Goal: Information Seeking & Learning: Learn about a topic

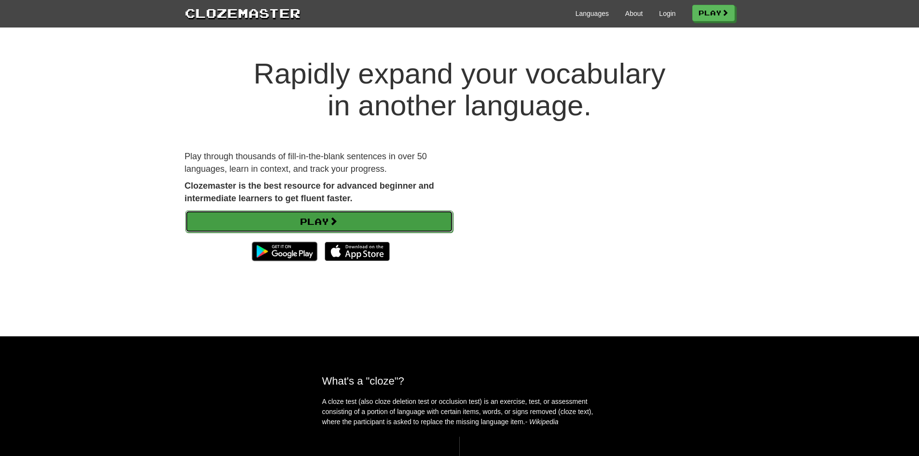
click at [356, 221] on link "Play" at bounding box center [319, 221] width 268 height 22
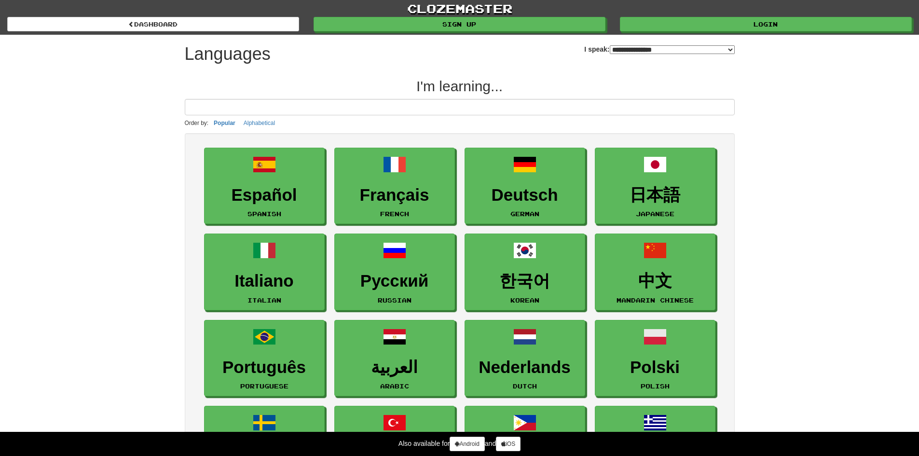
select select "*******"
click at [255, 108] on input at bounding box center [460, 107] width 550 height 16
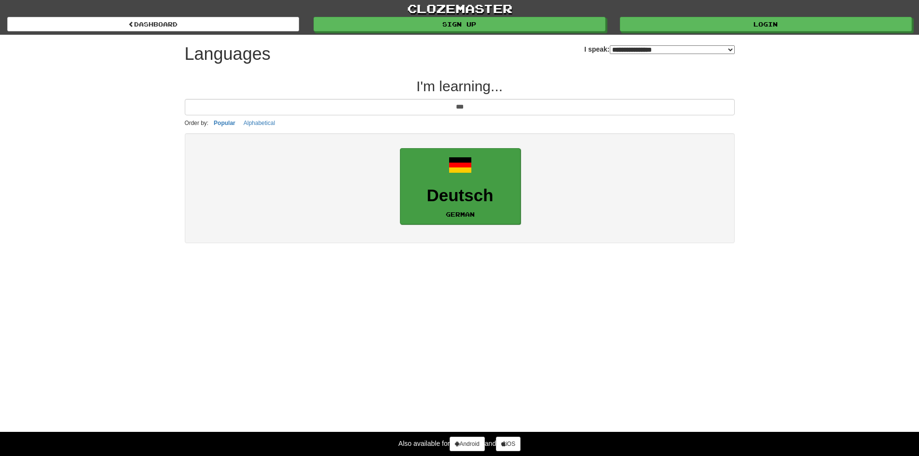
type input "***"
click at [445, 188] on h3 "Deutsch" at bounding box center [460, 195] width 110 height 19
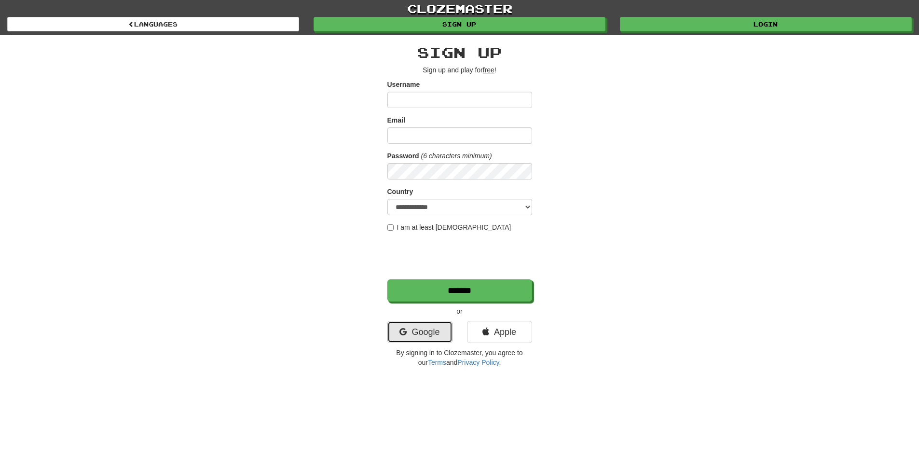
click at [432, 341] on link "Google" at bounding box center [419, 332] width 65 height 22
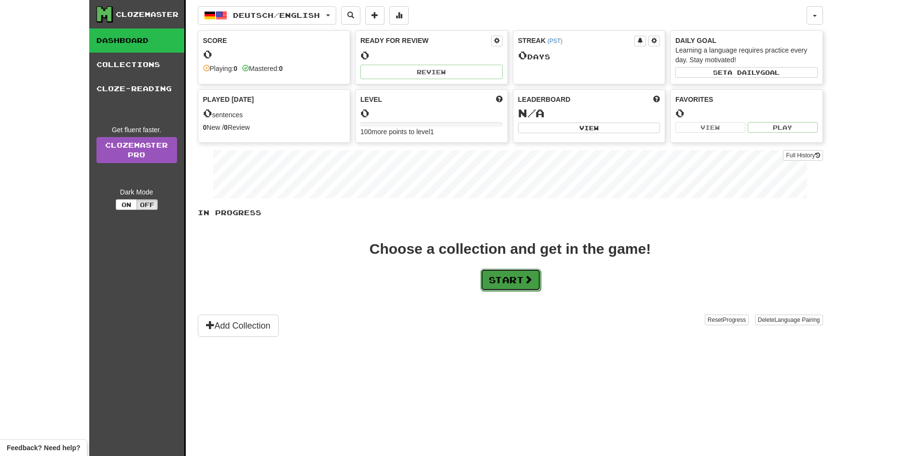
click at [486, 280] on button "Start" at bounding box center [511, 280] width 60 height 22
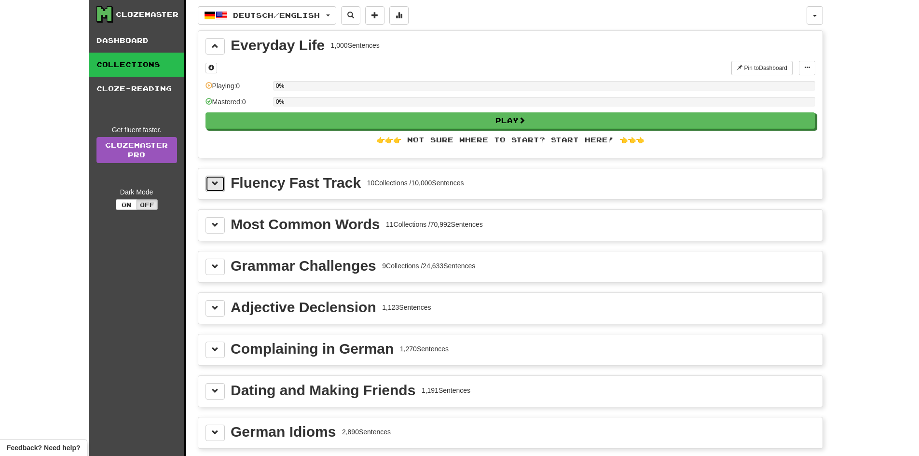
click at [219, 184] on button at bounding box center [215, 184] width 19 height 16
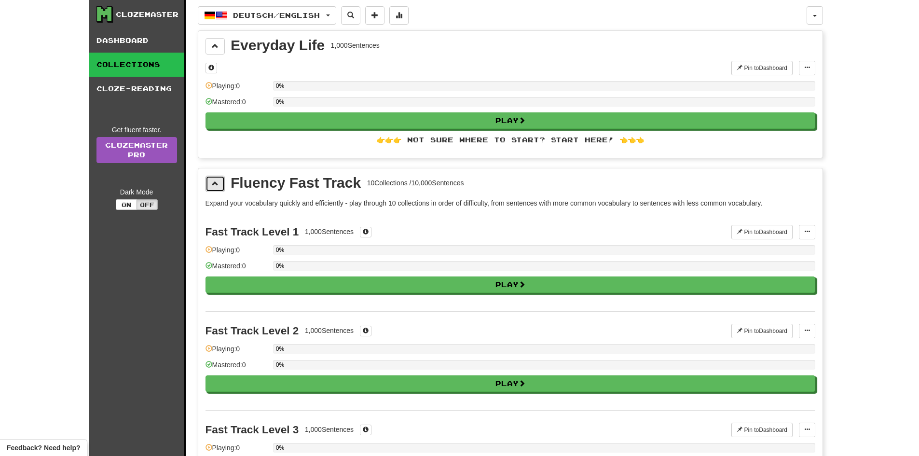
click at [219, 184] on button at bounding box center [215, 184] width 19 height 16
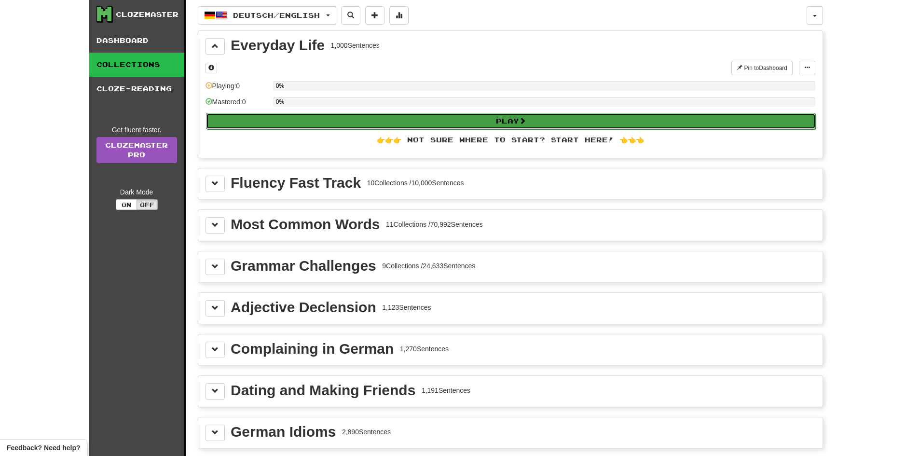
click at [274, 119] on button "Play" at bounding box center [511, 121] width 610 height 16
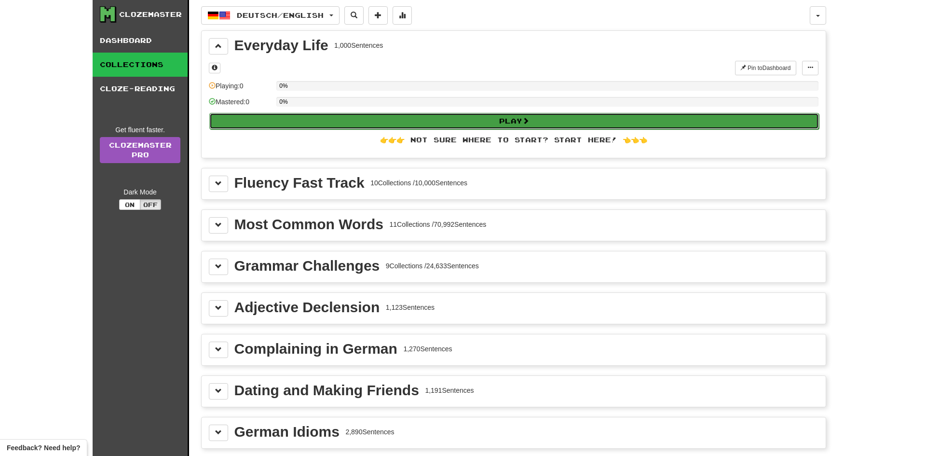
select select "**"
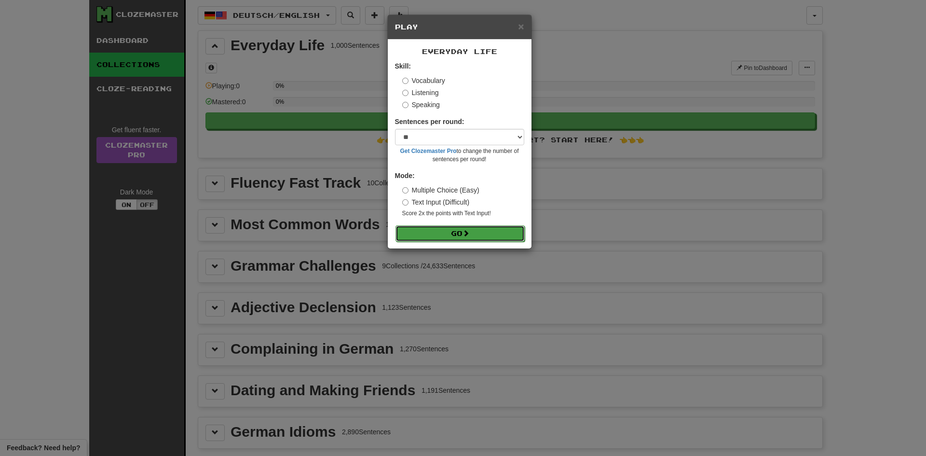
click at [449, 234] on button "Go" at bounding box center [460, 233] width 129 height 16
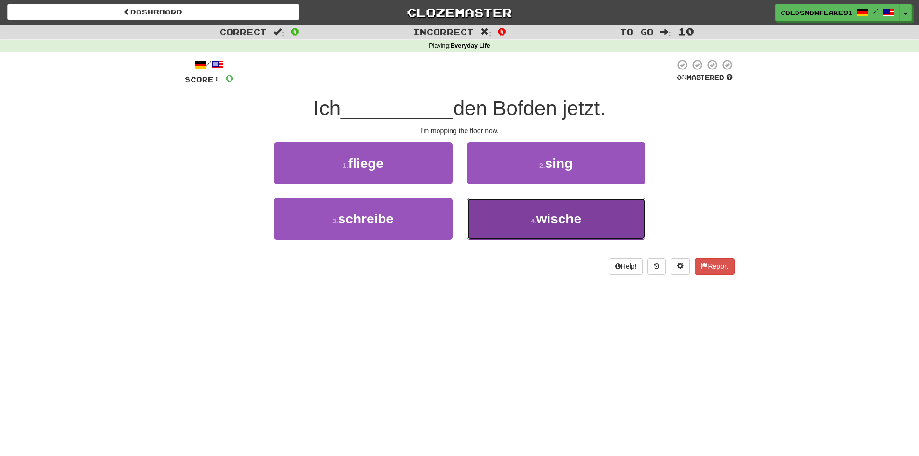
click at [557, 229] on button "4 . wische" at bounding box center [556, 219] width 179 height 42
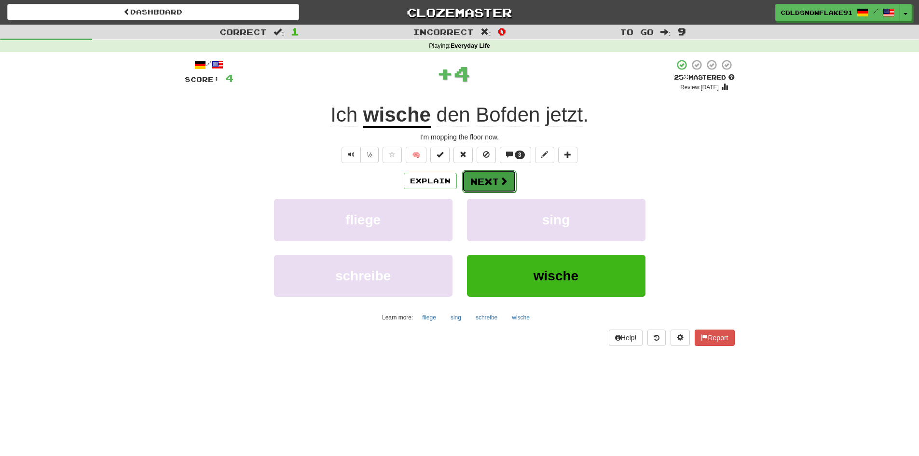
click at [487, 180] on button "Next" at bounding box center [489, 181] width 54 height 22
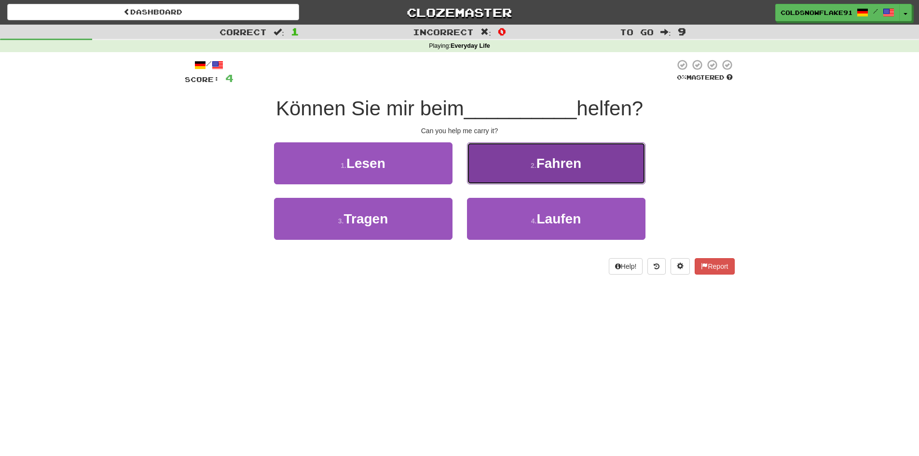
click at [502, 160] on button "2 . Fahren" at bounding box center [556, 163] width 179 height 42
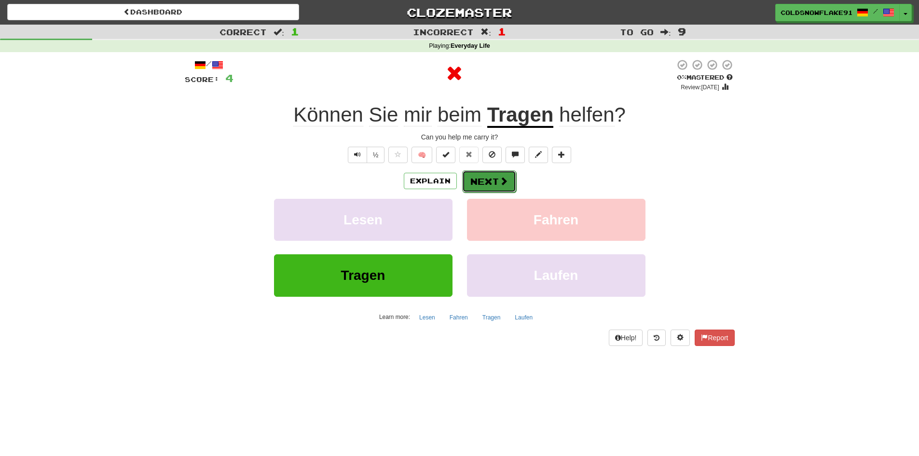
click at [493, 182] on button "Next" at bounding box center [489, 181] width 54 height 22
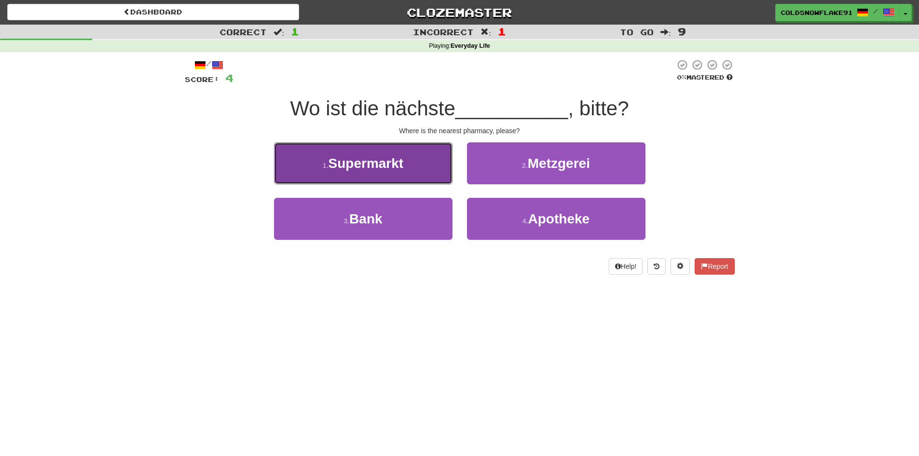
click at [437, 170] on button "1 . Supermarkt" at bounding box center [363, 163] width 179 height 42
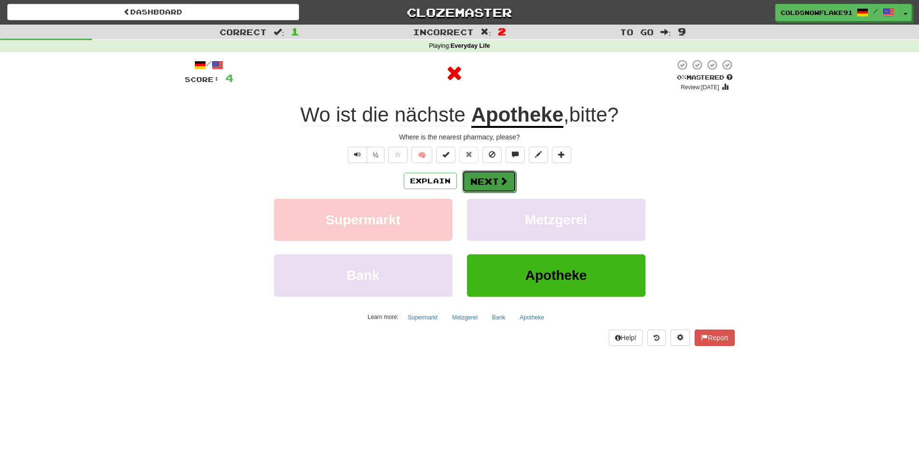
click at [503, 182] on span at bounding box center [503, 181] width 9 height 9
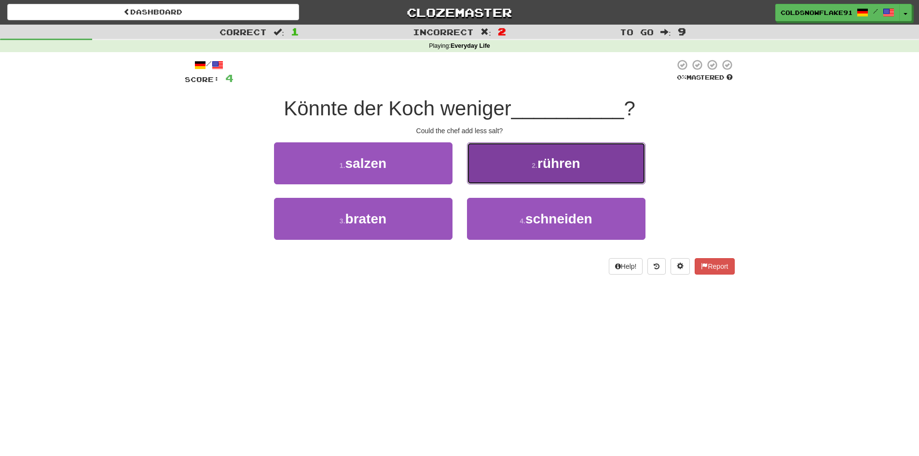
click at [550, 162] on span "rühren" at bounding box center [558, 163] width 43 height 15
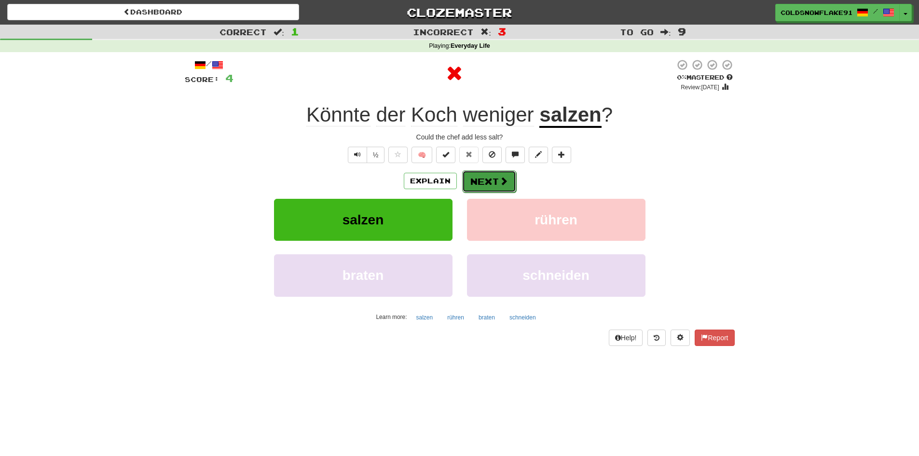
click at [482, 183] on button "Next" at bounding box center [489, 181] width 54 height 22
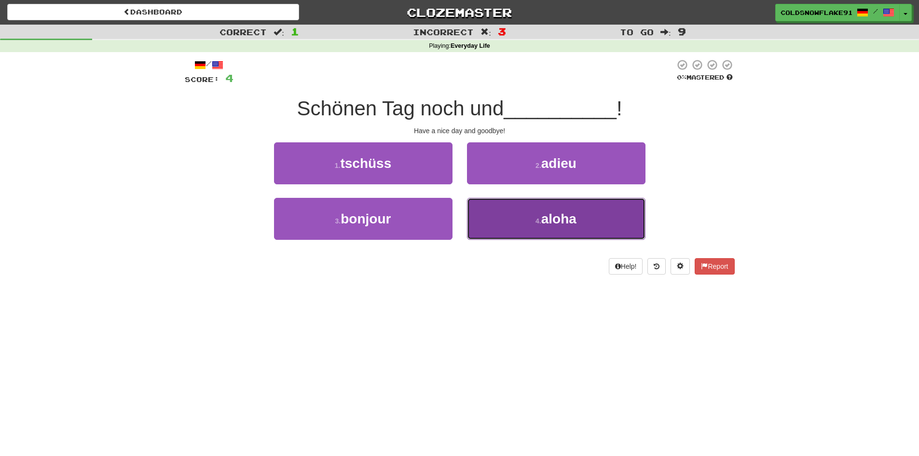
click at [518, 223] on button "4 . aloha" at bounding box center [556, 219] width 179 height 42
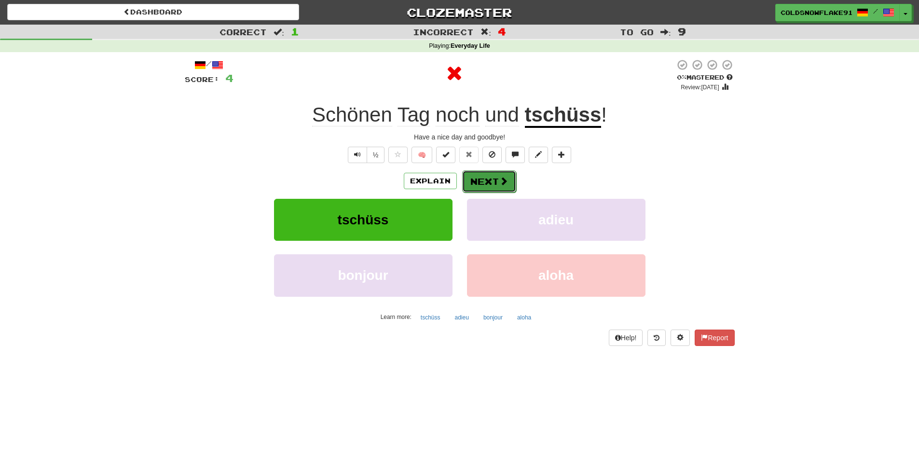
click at [499, 180] on span at bounding box center [503, 181] width 9 height 9
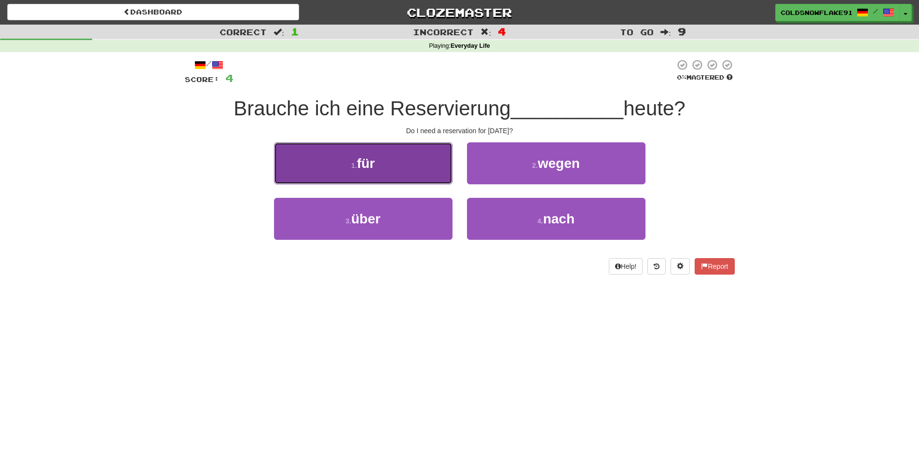
click at [399, 171] on button "1 . für" at bounding box center [363, 163] width 179 height 42
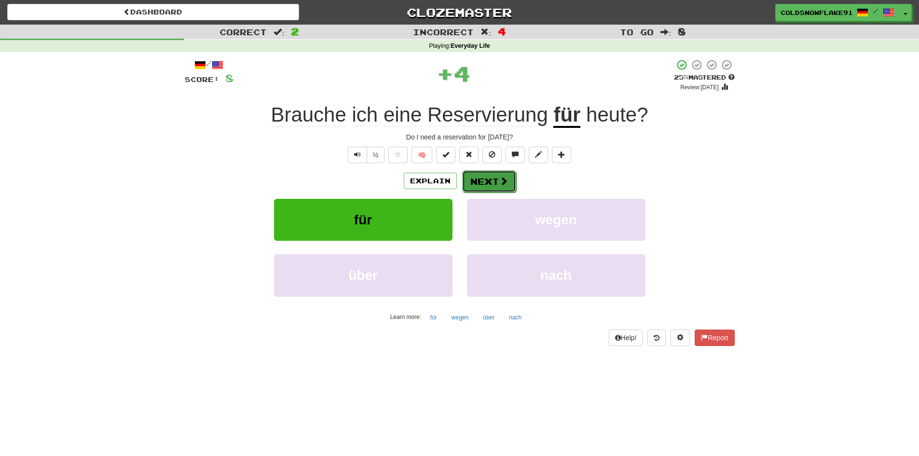
click at [499, 180] on span at bounding box center [503, 181] width 9 height 9
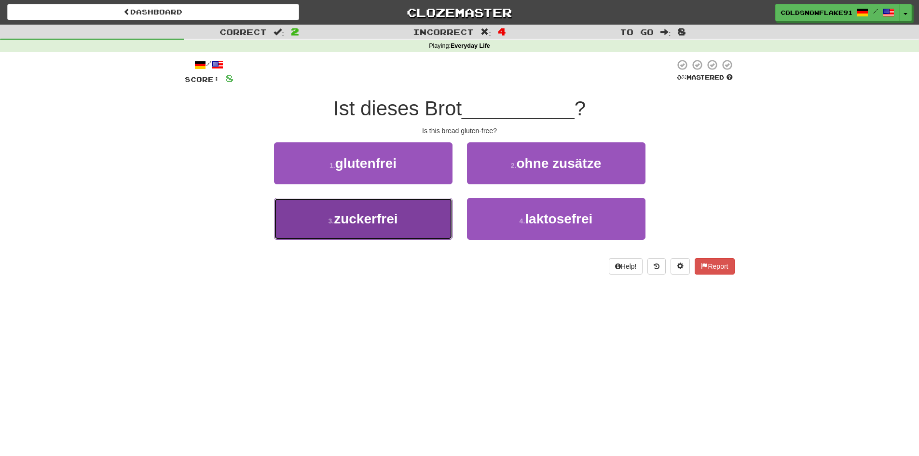
click at [436, 217] on button "3 . zuckerfrei" at bounding box center [363, 219] width 179 height 42
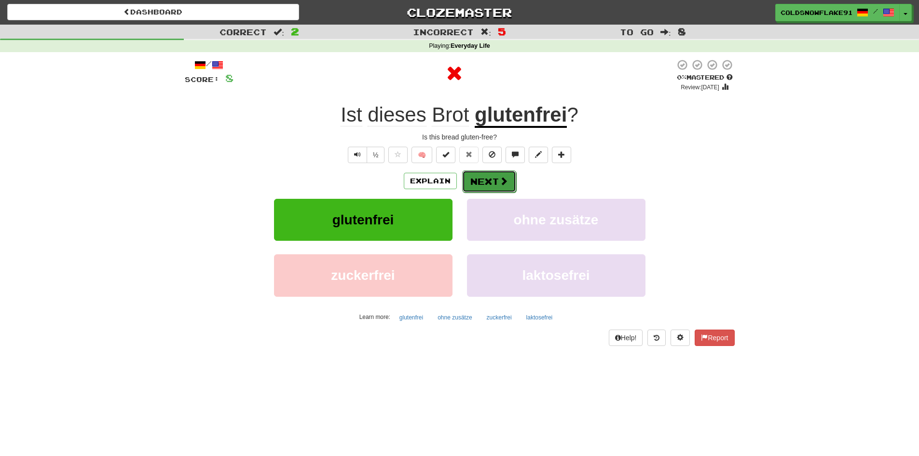
click at [492, 181] on button "Next" at bounding box center [489, 181] width 54 height 22
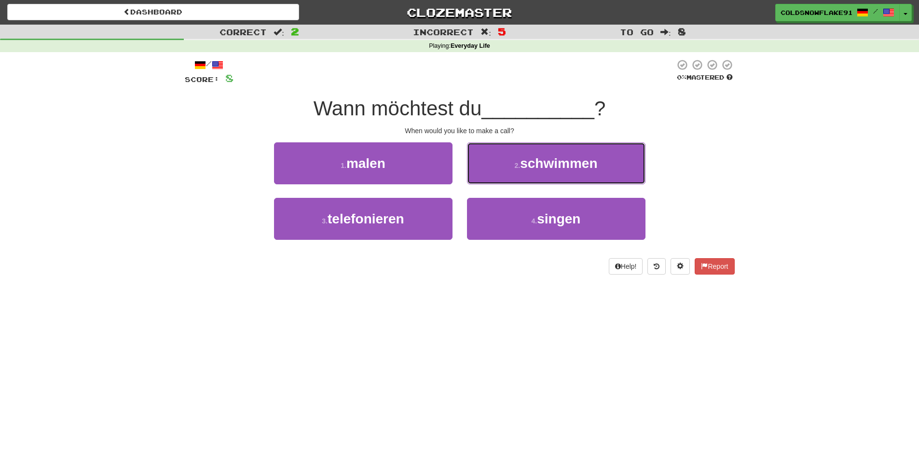
click at [533, 165] on span "schwimmen" at bounding box center [558, 163] width 77 height 15
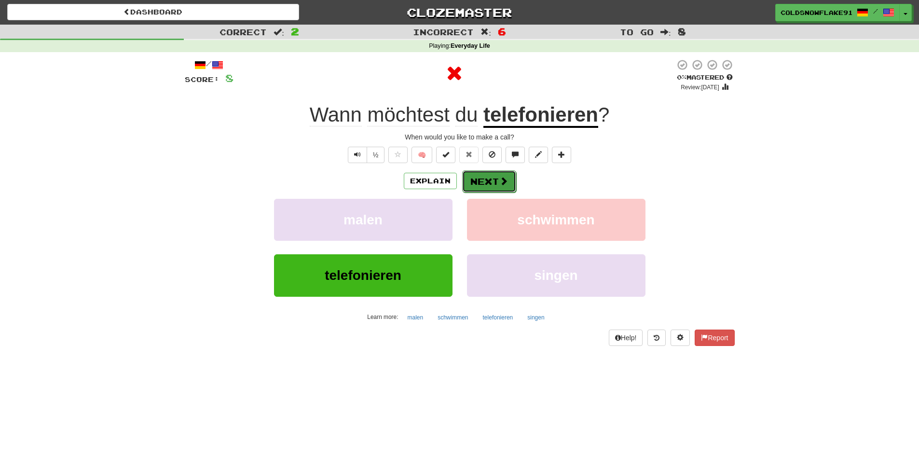
click at [482, 179] on button "Next" at bounding box center [489, 181] width 54 height 22
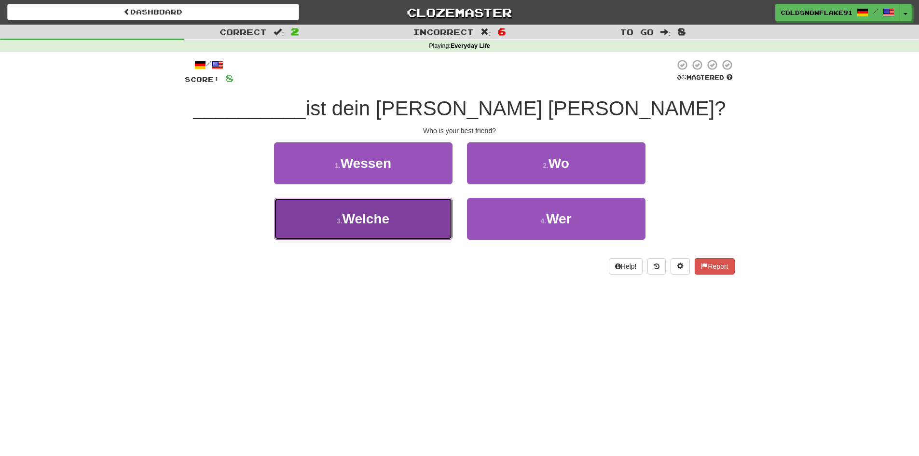
click at [431, 209] on button "3 . Welche" at bounding box center [363, 219] width 179 height 42
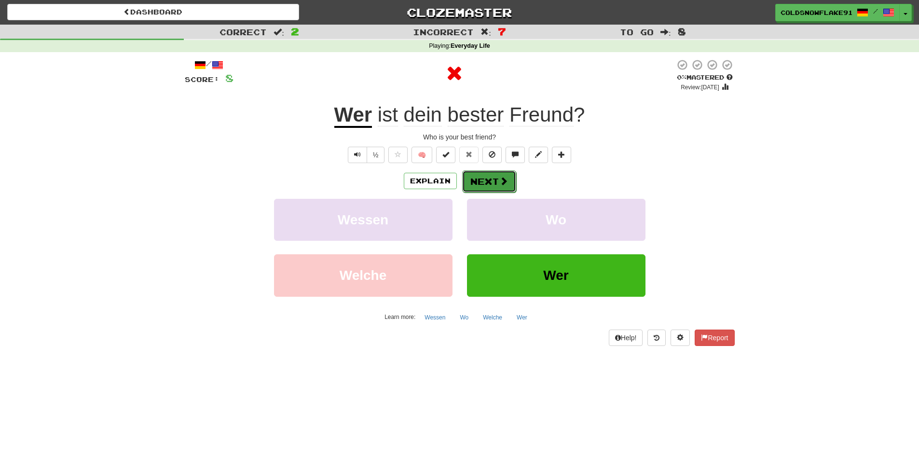
click at [492, 176] on button "Next" at bounding box center [489, 181] width 54 height 22
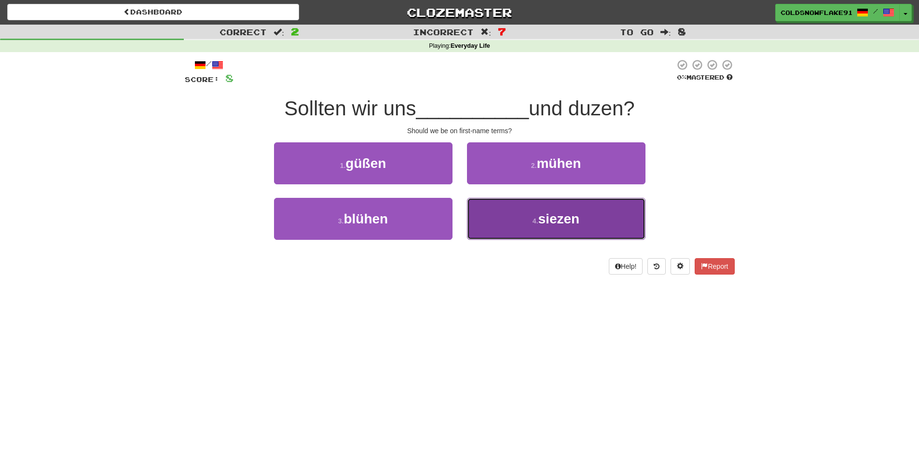
click at [515, 213] on button "4 . siezen" at bounding box center [556, 219] width 179 height 42
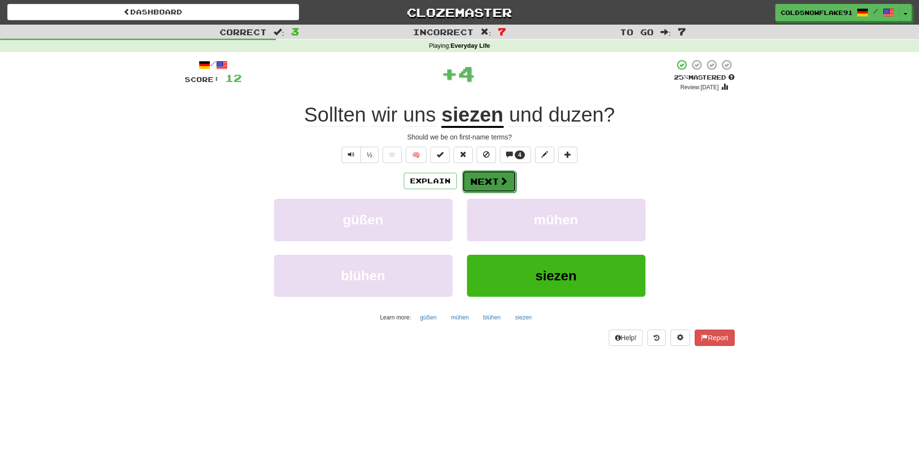
click at [492, 184] on button "Next" at bounding box center [489, 181] width 54 height 22
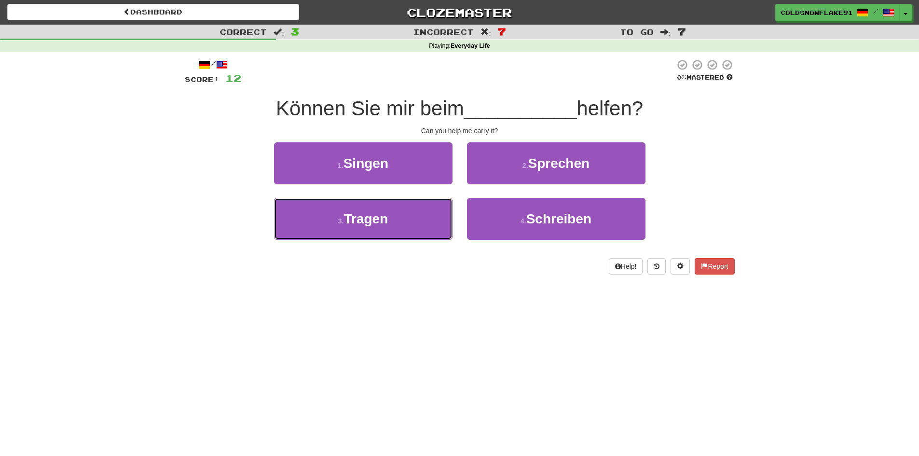
drag, startPoint x: 422, startPoint y: 209, endPoint x: 438, endPoint y: 197, distance: 19.7
click at [422, 209] on button "3 . Tragen" at bounding box center [363, 219] width 179 height 42
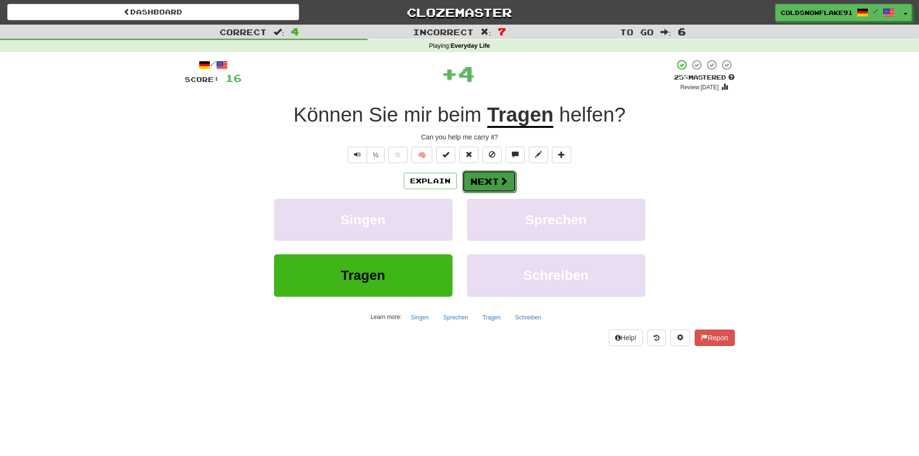
click at [482, 177] on button "Next" at bounding box center [489, 181] width 54 height 22
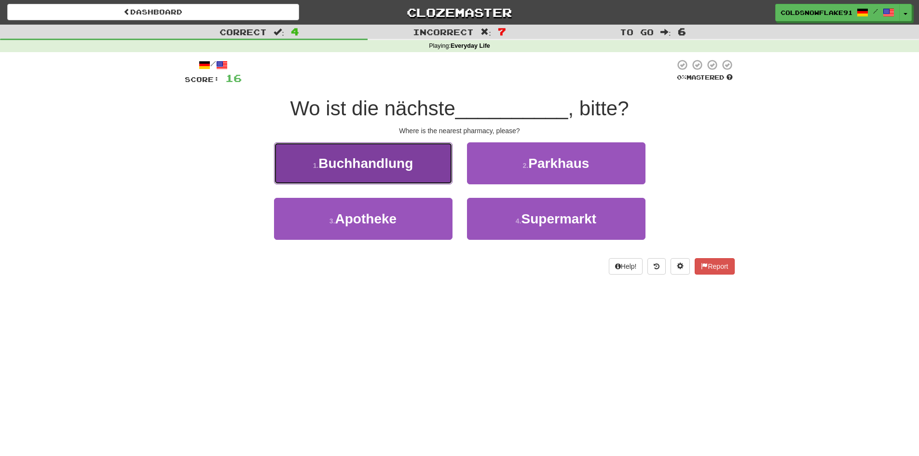
click at [445, 173] on button "1 . Buchhandlung" at bounding box center [363, 163] width 179 height 42
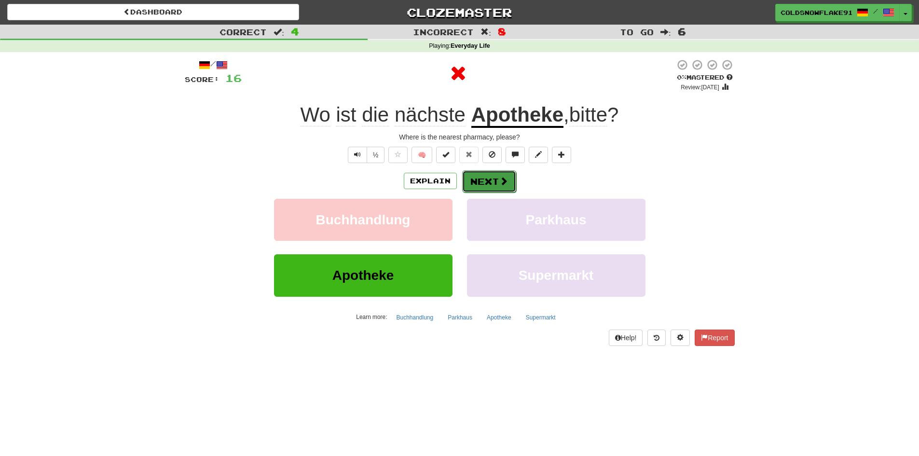
click at [486, 179] on button "Next" at bounding box center [489, 181] width 54 height 22
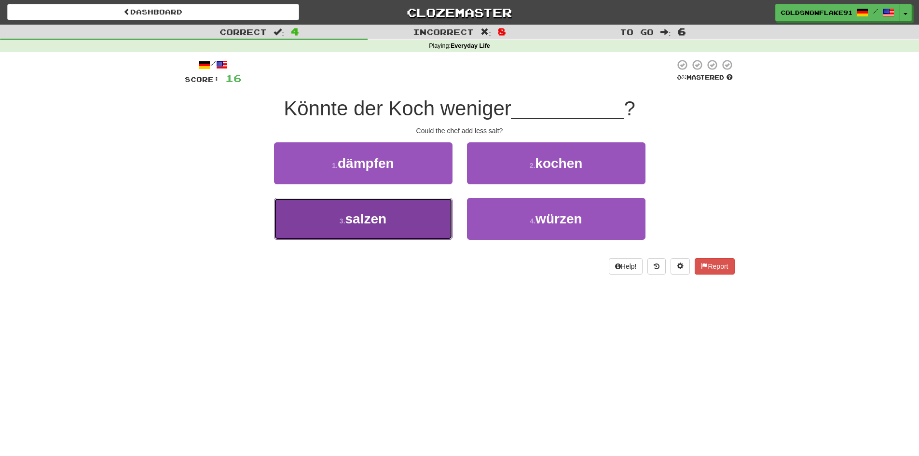
click at [415, 210] on button "3 . salzen" at bounding box center [363, 219] width 179 height 42
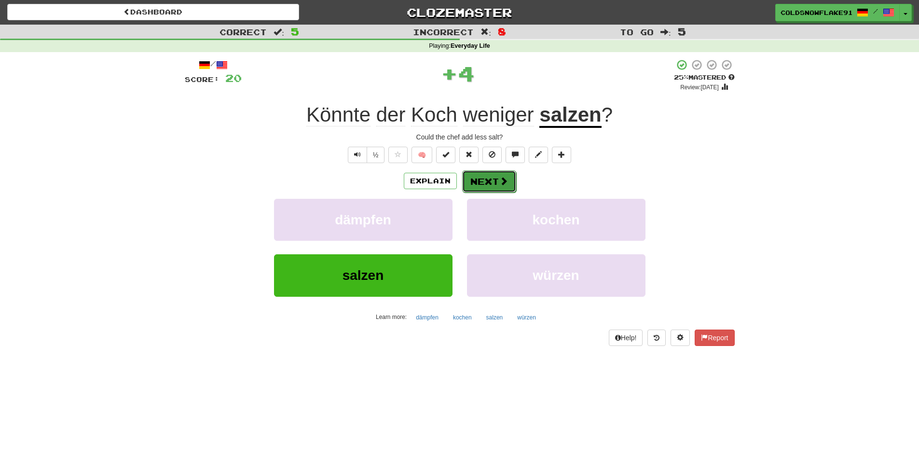
click at [492, 177] on button "Next" at bounding box center [489, 181] width 54 height 22
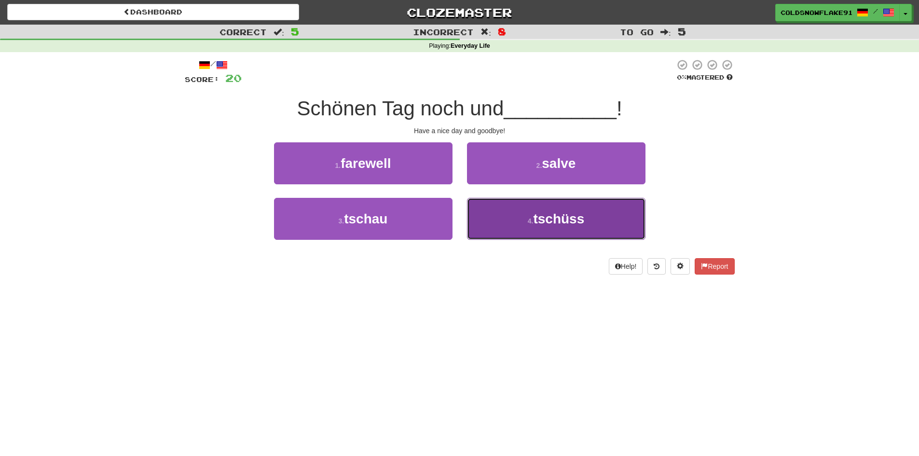
click at [576, 216] on span "tschüss" at bounding box center [558, 218] width 51 height 15
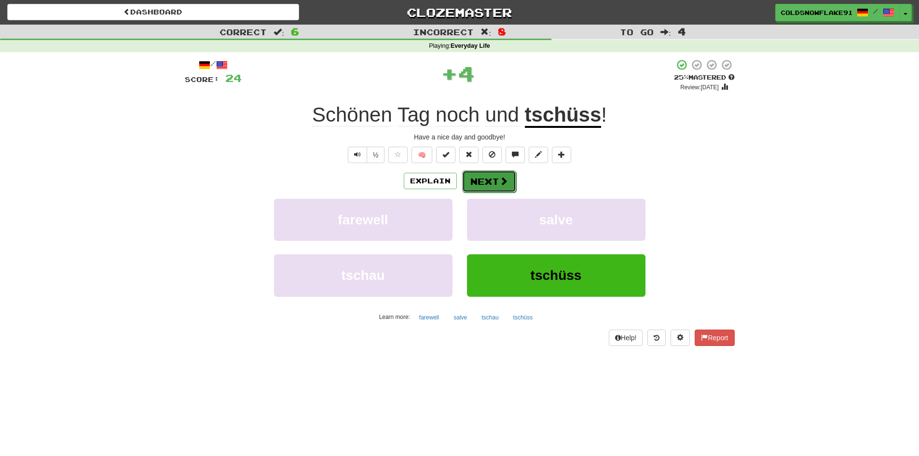
click at [486, 180] on button "Next" at bounding box center [489, 181] width 54 height 22
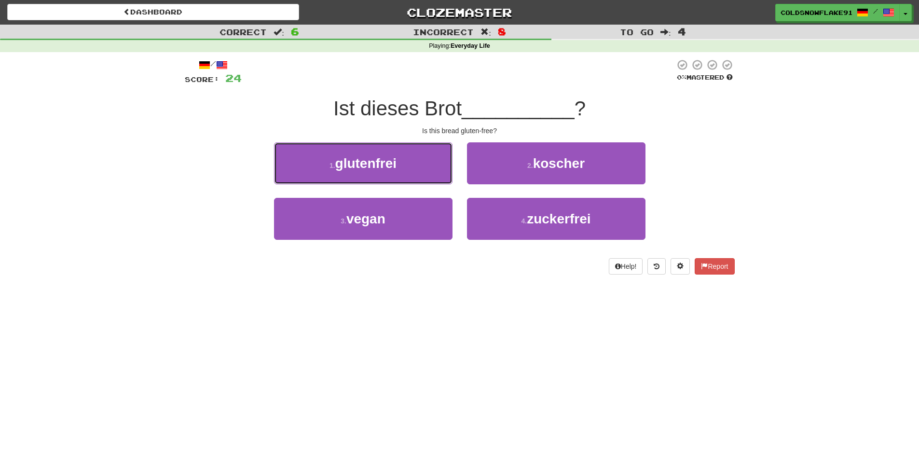
click at [402, 165] on button "1 . glutenfrei" at bounding box center [363, 163] width 179 height 42
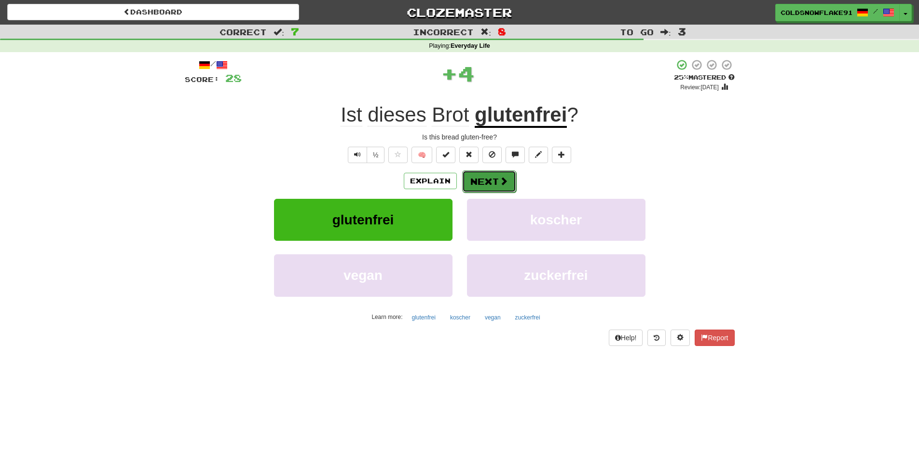
click at [478, 179] on button "Next" at bounding box center [489, 181] width 54 height 22
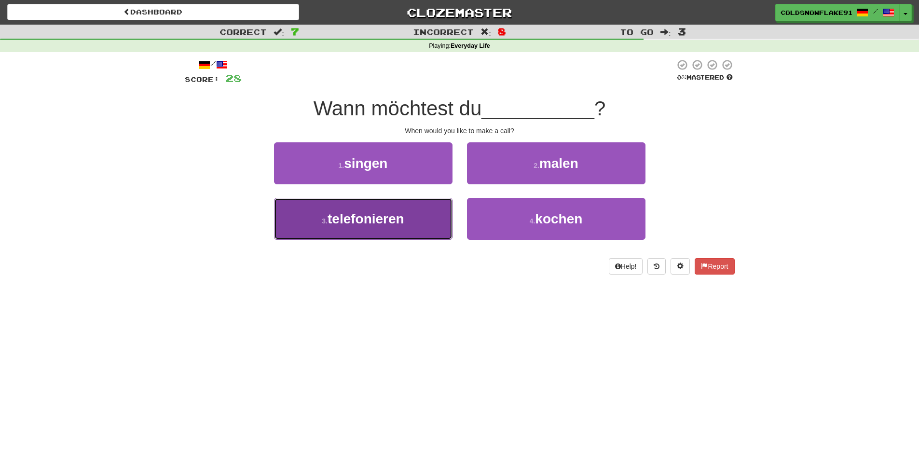
click at [423, 221] on button "3 . telefonieren" at bounding box center [363, 219] width 179 height 42
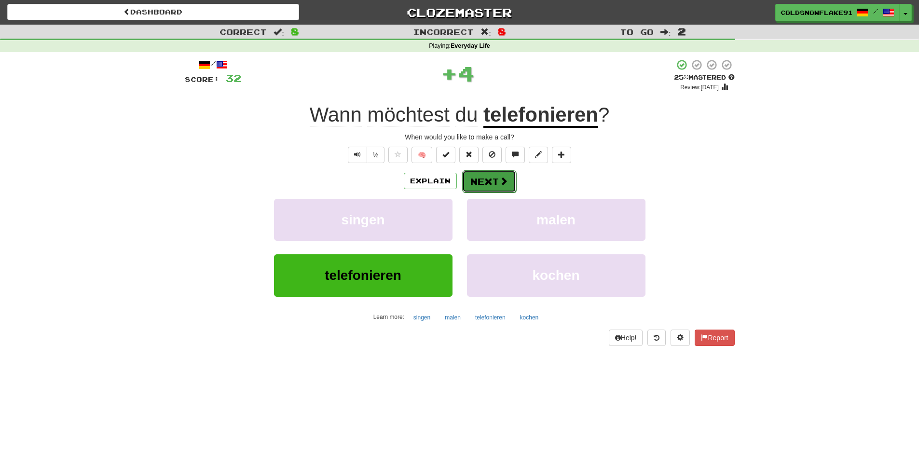
click at [479, 181] on button "Next" at bounding box center [489, 181] width 54 height 22
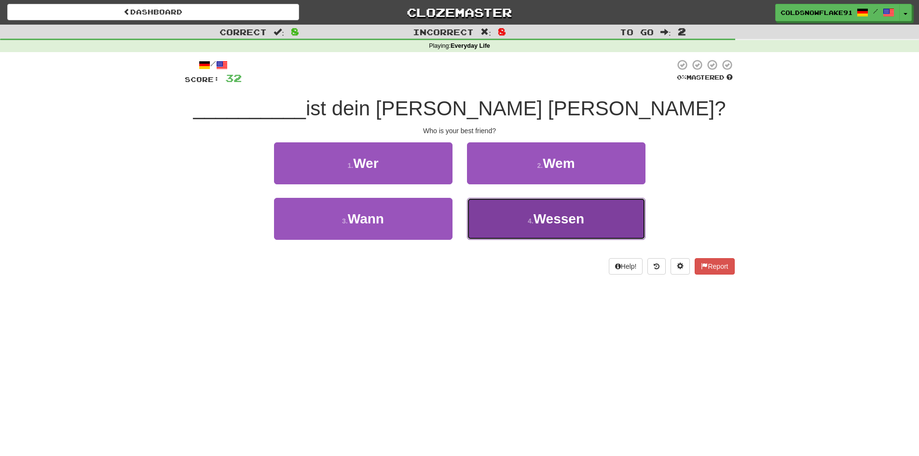
click at [539, 223] on span "Wessen" at bounding box center [559, 218] width 51 height 15
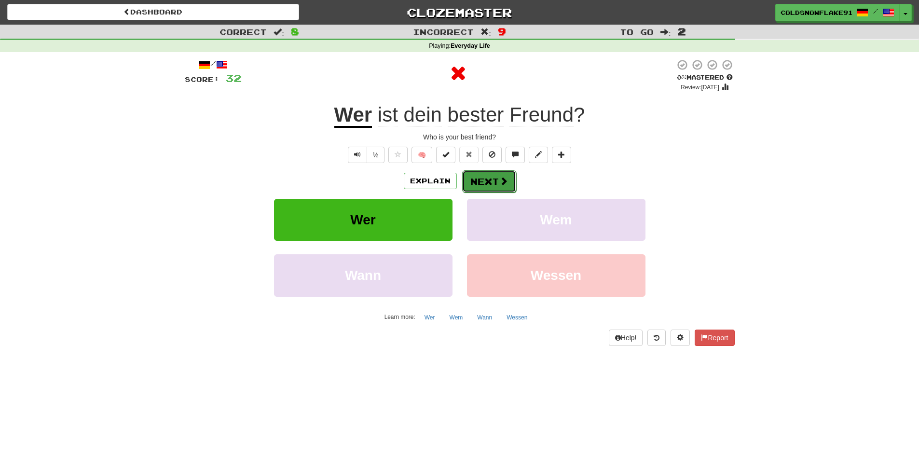
click at [488, 182] on button "Next" at bounding box center [489, 181] width 54 height 22
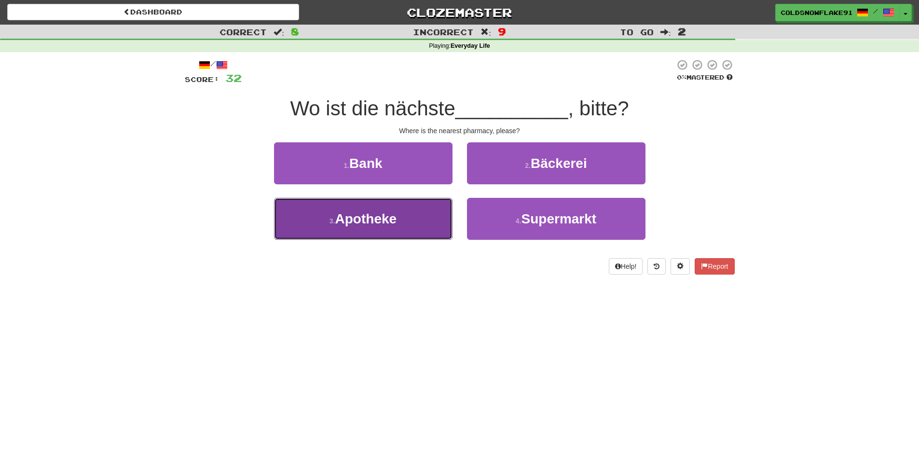
drag, startPoint x: 374, startPoint y: 227, endPoint x: 379, endPoint y: 209, distance: 18.4
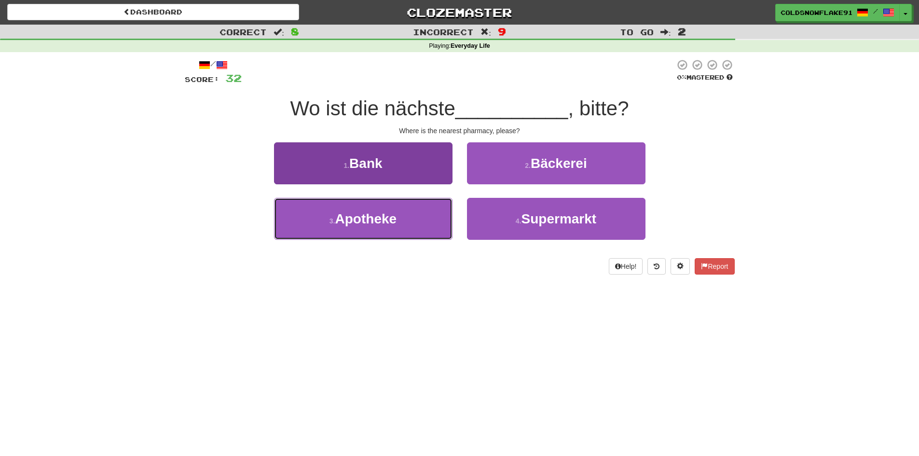
click at [373, 227] on button "3 . Apotheke" at bounding box center [363, 219] width 179 height 42
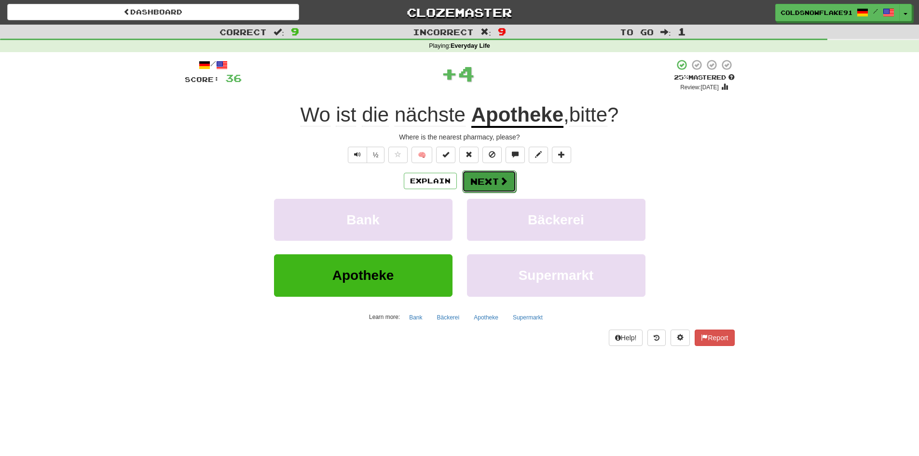
click at [485, 178] on button "Next" at bounding box center [489, 181] width 54 height 22
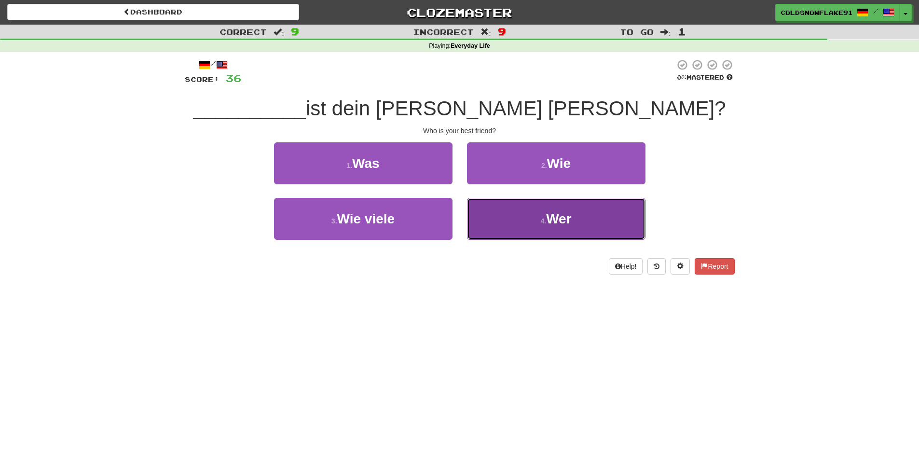
click at [528, 224] on button "4 . Wer" at bounding box center [556, 219] width 179 height 42
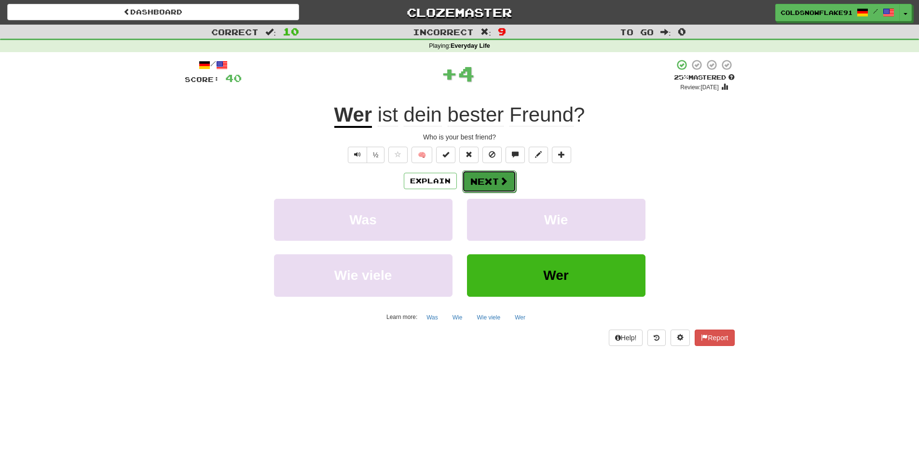
click at [495, 184] on button "Next" at bounding box center [489, 181] width 54 height 22
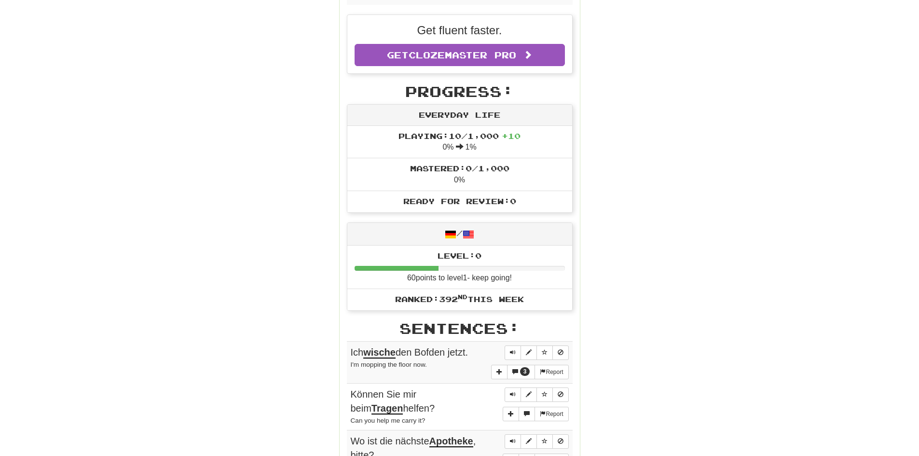
scroll to position [241, 0]
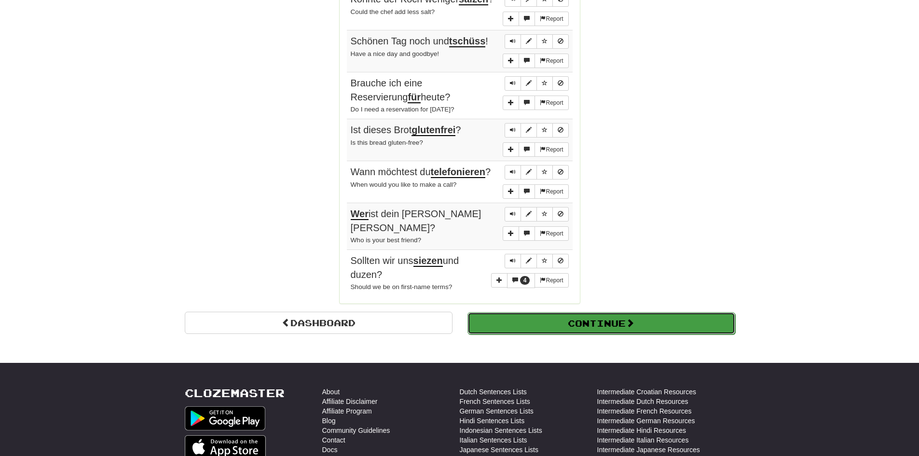
click at [537, 320] on button "Continue" at bounding box center [602, 323] width 268 height 22
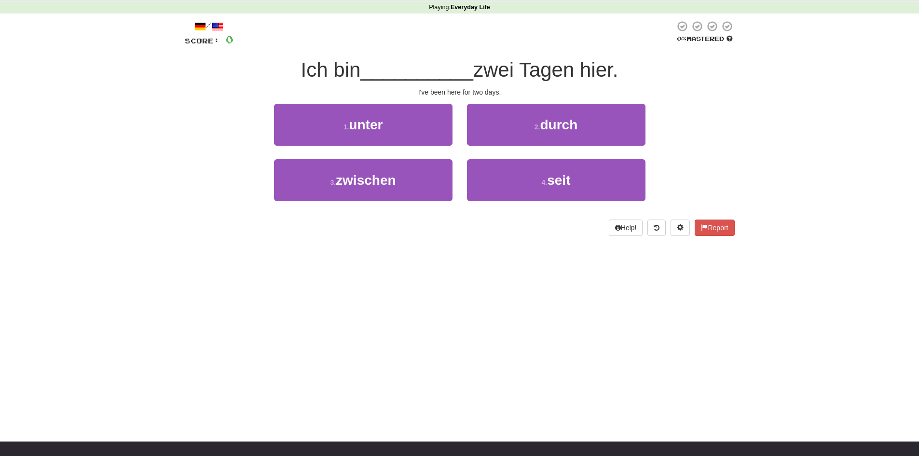
scroll to position [0, 0]
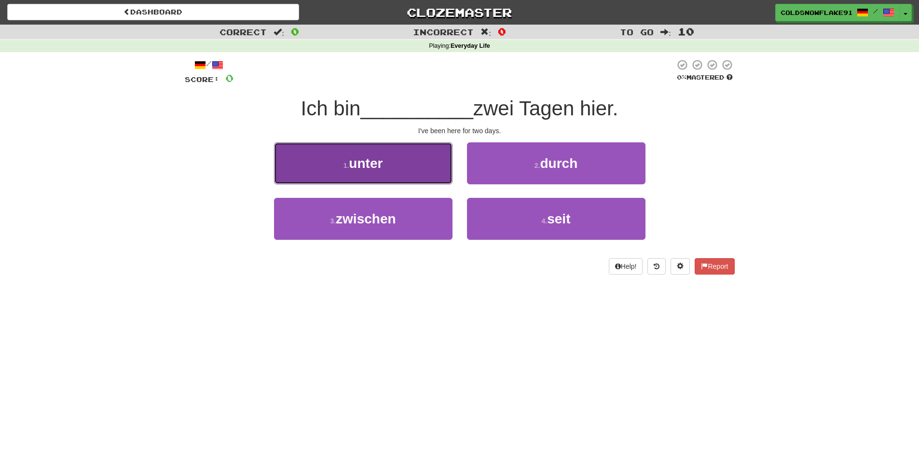
click at [436, 165] on button "1 . unter" at bounding box center [363, 163] width 179 height 42
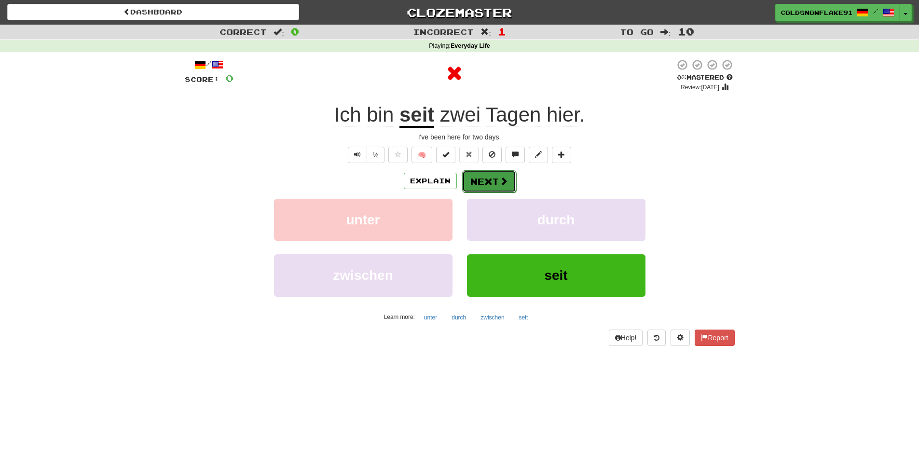
click at [492, 174] on button "Next" at bounding box center [489, 181] width 54 height 22
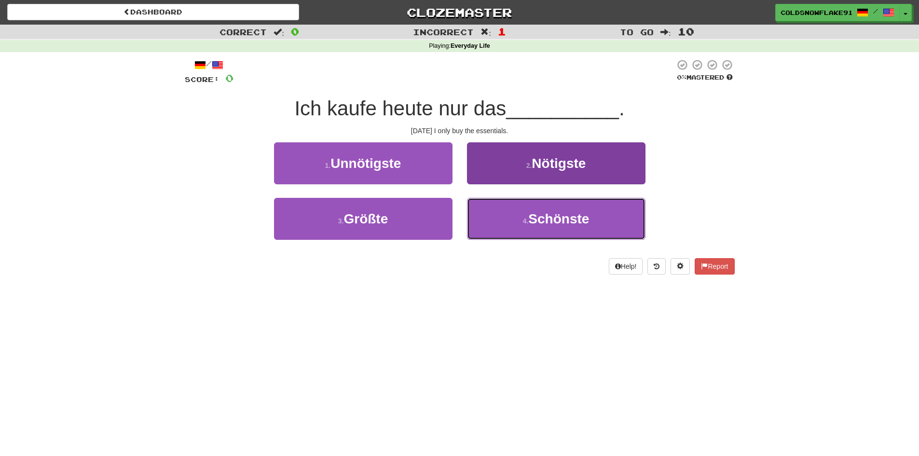
drag, startPoint x: 517, startPoint y: 221, endPoint x: 523, endPoint y: 207, distance: 14.9
click at [517, 220] on button "4 . Schönste" at bounding box center [556, 219] width 179 height 42
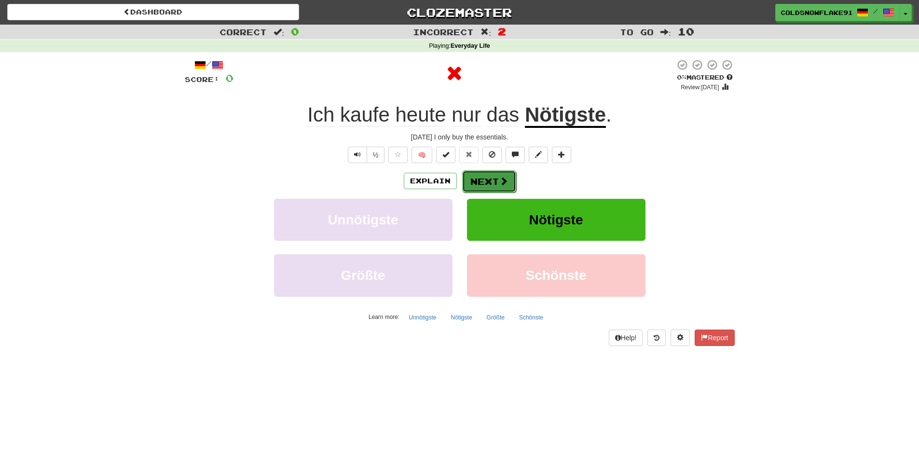
click at [491, 180] on button "Next" at bounding box center [489, 181] width 54 height 22
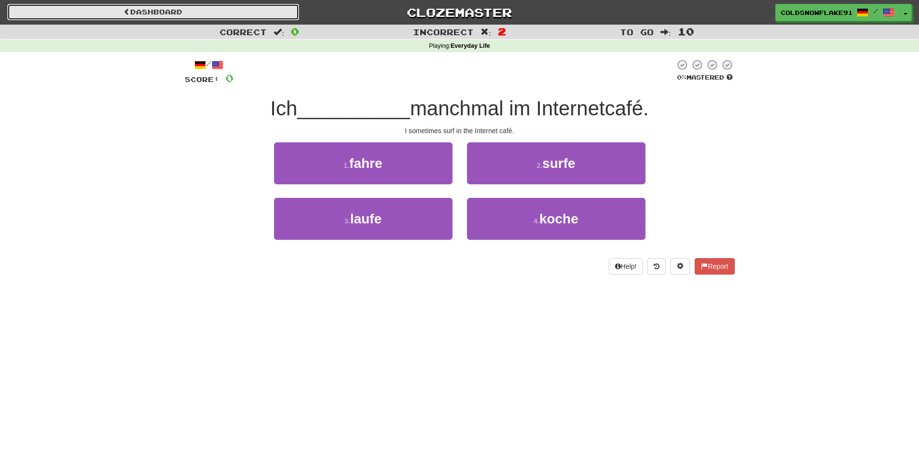
click at [95, 12] on link "Dashboard" at bounding box center [153, 12] width 292 height 16
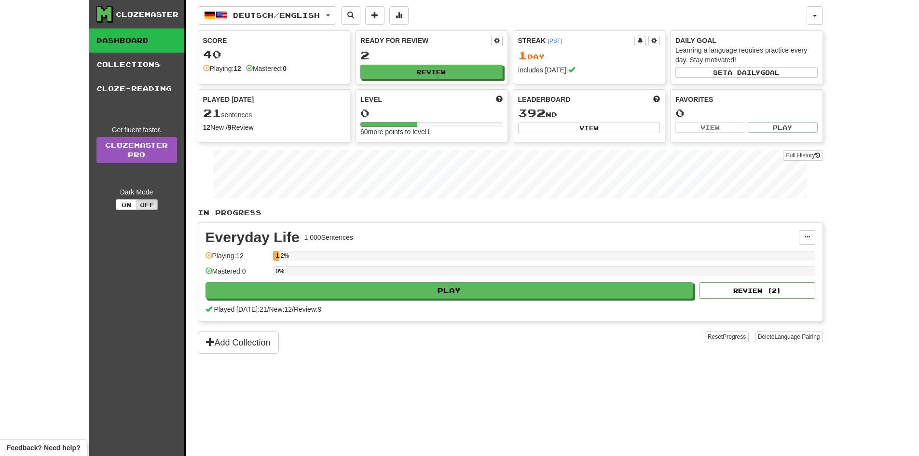
click at [254, 270] on div "Mastered: 0" at bounding box center [237, 274] width 63 height 16
click at [289, 272] on div "0%" at bounding box center [544, 271] width 542 height 10
click at [821, 17] on button "button" at bounding box center [815, 15] width 16 height 18
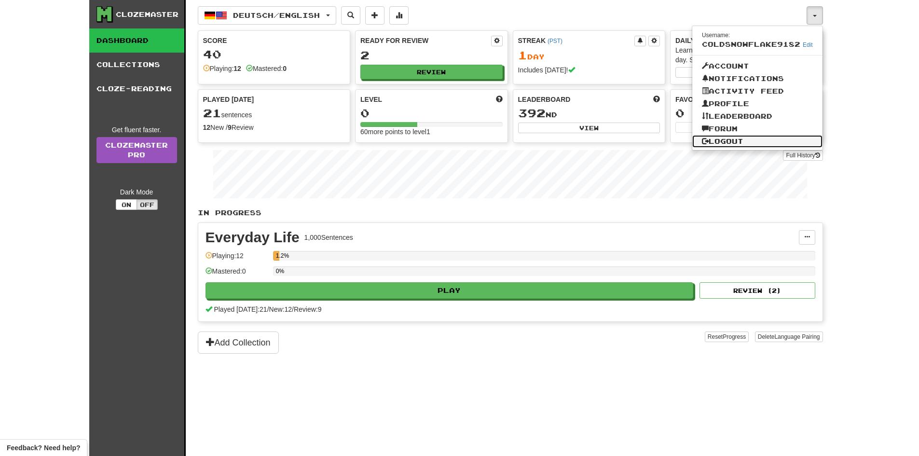
click at [718, 139] on link "Logout" at bounding box center [757, 141] width 130 height 13
